Goal: Complete application form: Complete application form

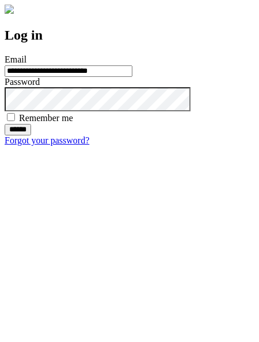
type input "**********"
click at [31, 136] on input "******" at bounding box center [18, 129] width 26 height 11
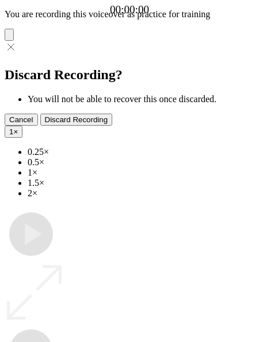
type input "**********"
